Goal: Complete application form

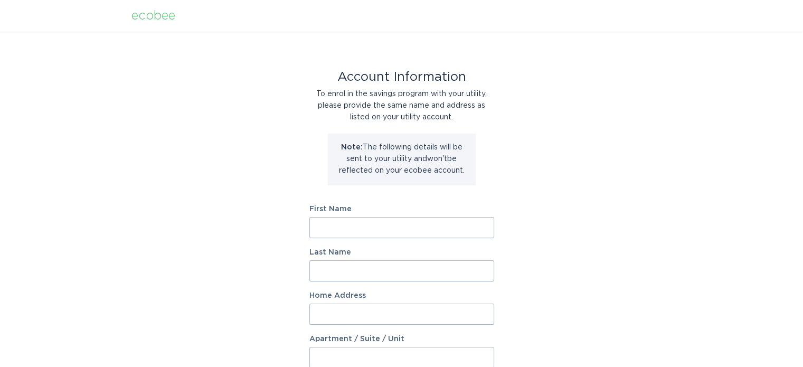
scroll to position [53, 0]
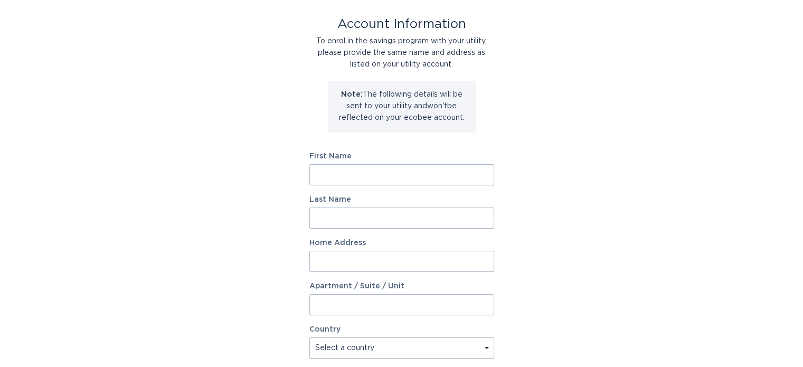
click at [363, 169] on input "First Name" at bounding box center [401, 174] width 185 height 21
type input "[PERSON_NAME]"
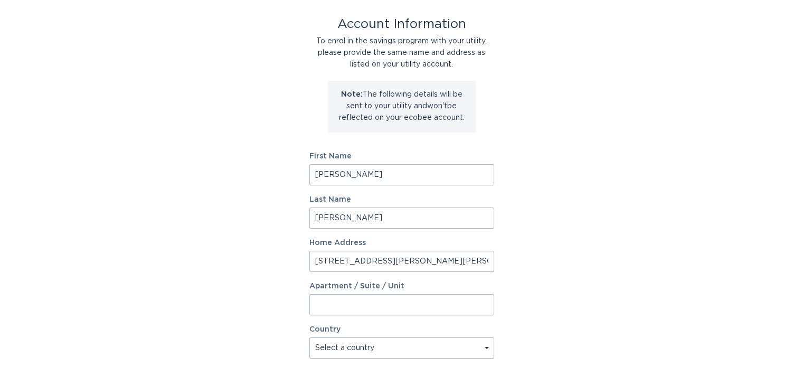
type input "[STREET_ADDRESS][PERSON_NAME][PERSON_NAME]"
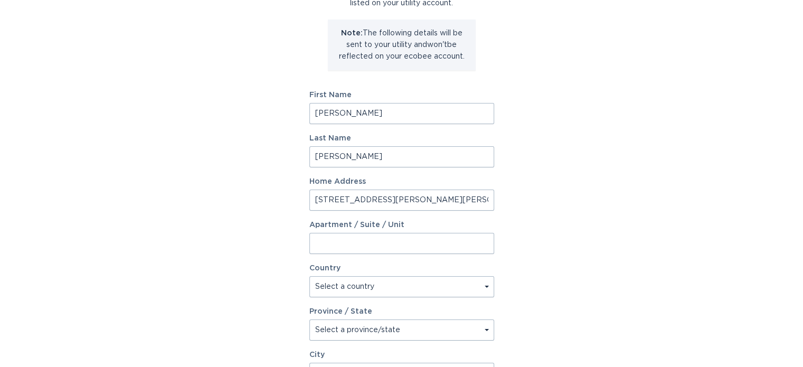
scroll to position [211, 0]
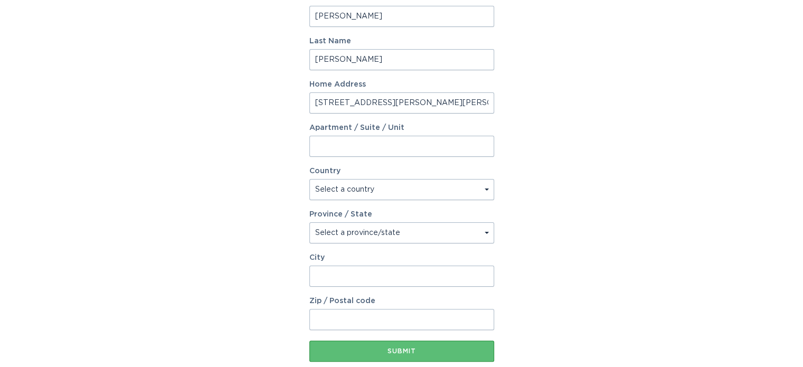
click at [349, 188] on select "Select a country [GEOGRAPHIC_DATA] [GEOGRAPHIC_DATA]" at bounding box center [401, 189] width 185 height 21
select select "US"
click at [309, 179] on select "Select a country [GEOGRAPHIC_DATA] [GEOGRAPHIC_DATA]" at bounding box center [401, 189] width 185 height 21
click at [325, 275] on input "City" at bounding box center [401, 276] width 185 height 21
type input "Solon"
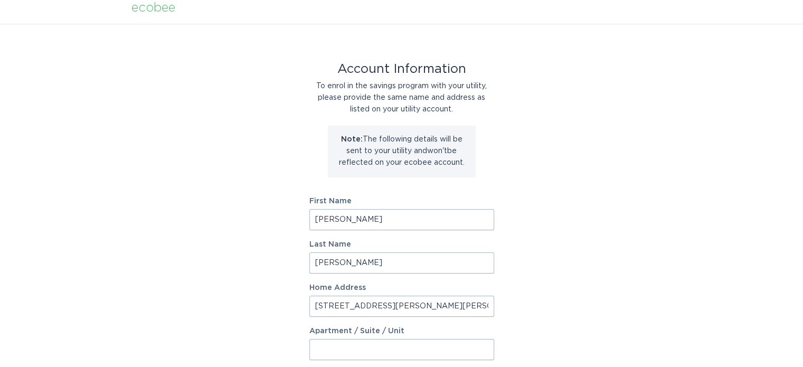
scroll to position [106, 0]
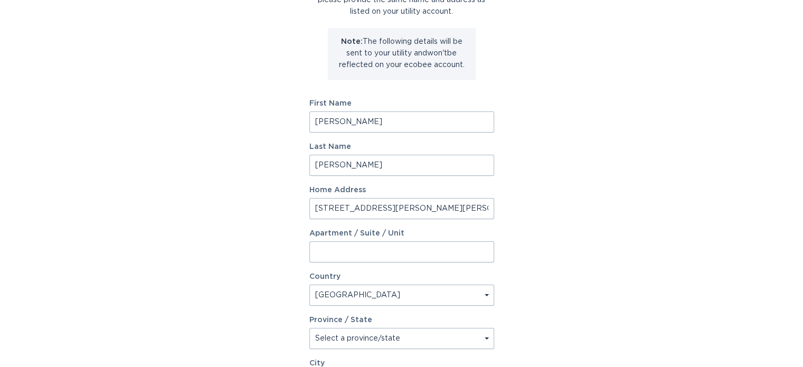
type input "44139"
drag, startPoint x: 407, startPoint y: 209, endPoint x: 276, endPoint y: 209, distance: 130.9
click at [276, 209] on div "Account Information To enrol in the savings program with your utility, please p…" at bounding box center [401, 217] width 803 height 583
drag, startPoint x: 351, startPoint y: 118, endPoint x: 239, endPoint y: 120, distance: 112.5
click at [239, 120] on div "Account Information To enrol in the savings program with your utility, please p…" at bounding box center [401, 217] width 803 height 583
